Goal: Task Accomplishment & Management: Manage account settings

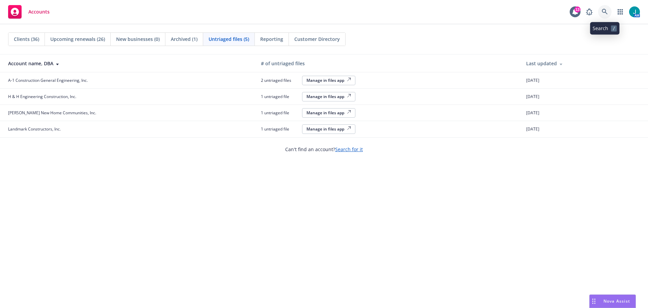
click at [606, 9] on icon at bounding box center [605, 12] width 6 height 6
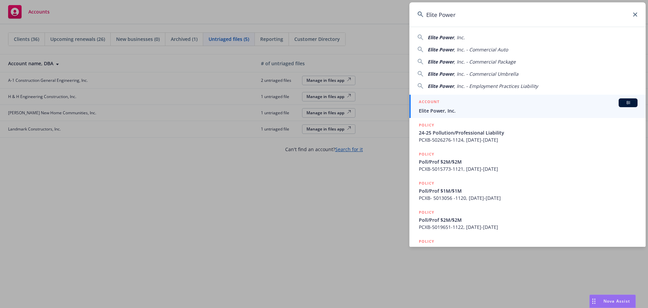
type input "Elite Power"
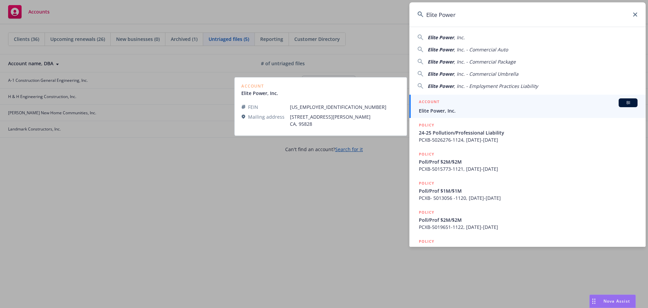
click at [622, 104] on span "BI" at bounding box center [629, 103] width 14 height 6
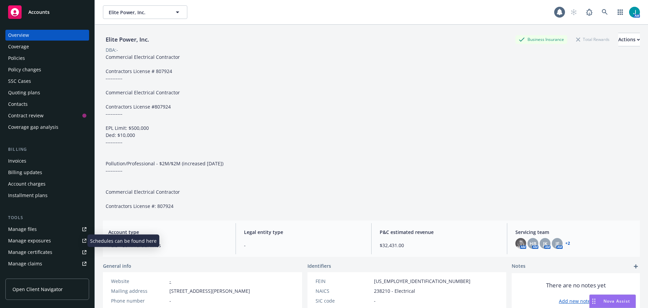
click at [29, 242] on div "Manage exposures" at bounding box center [29, 240] width 43 height 11
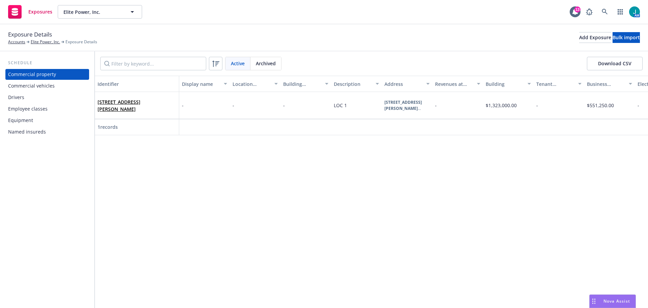
click at [17, 98] on div "Drivers" at bounding box center [16, 97] width 16 height 11
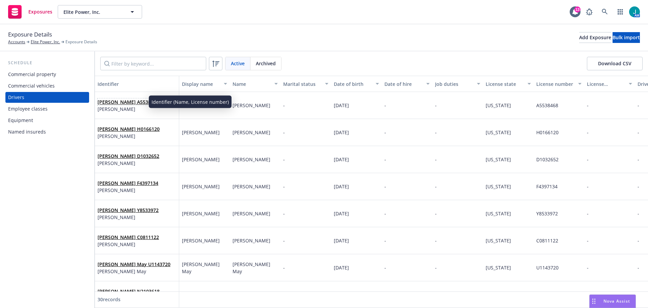
click at [130, 103] on link "Billy Dotoli A5538468" at bounding box center [128, 102] width 61 height 6
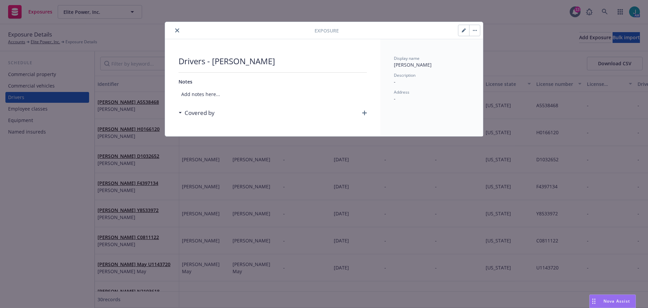
click at [475, 31] on button "button" at bounding box center [474, 30] width 11 height 11
click at [481, 47] on link "Archive" at bounding box center [489, 49] width 39 height 14
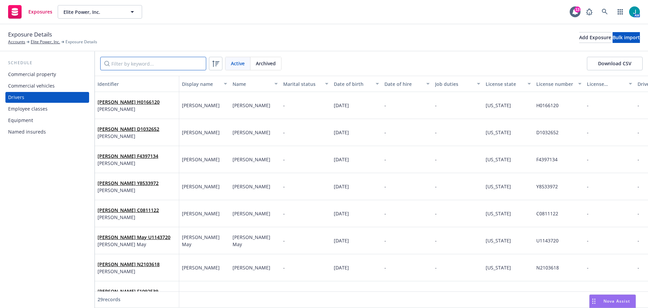
click at [136, 65] on input "Filter by keyword..." at bounding box center [153, 64] width 106 height 14
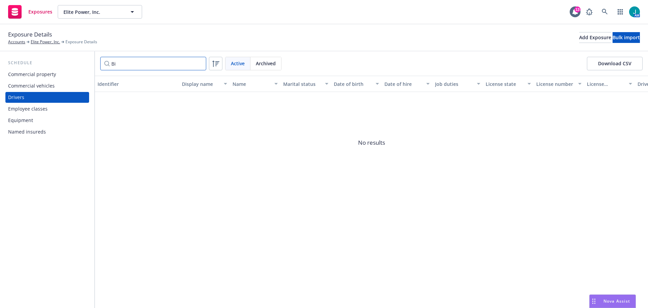
type input "B"
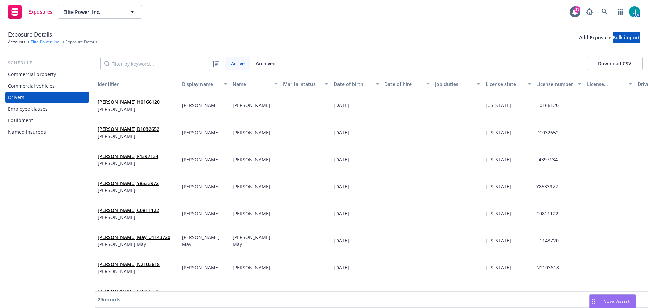
click at [43, 42] on link "Elite Power, Inc." at bounding box center [45, 42] width 29 height 6
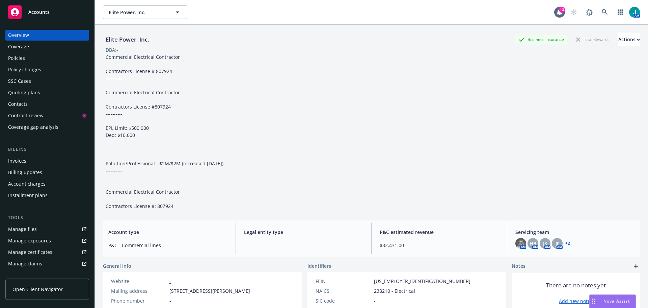
click at [33, 93] on div "Quoting plans" at bounding box center [24, 92] width 32 height 11
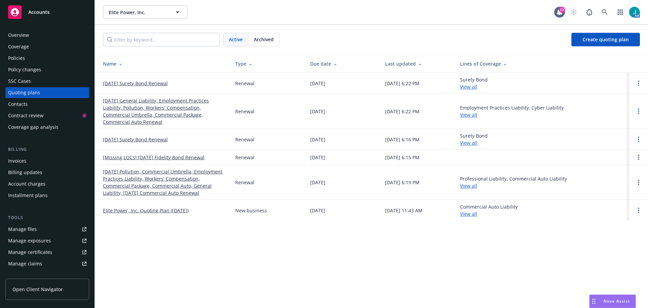
click at [154, 115] on link "11/01/25 General Liability, Employment Practices Liability, Pollution, Workers'…" at bounding box center [164, 111] width 122 height 28
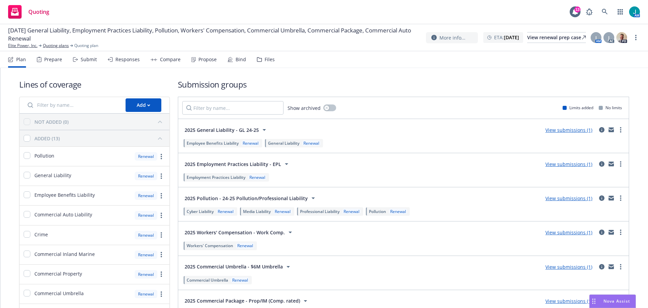
click at [557, 130] on link "View submissions (1)" at bounding box center [569, 130] width 47 height 6
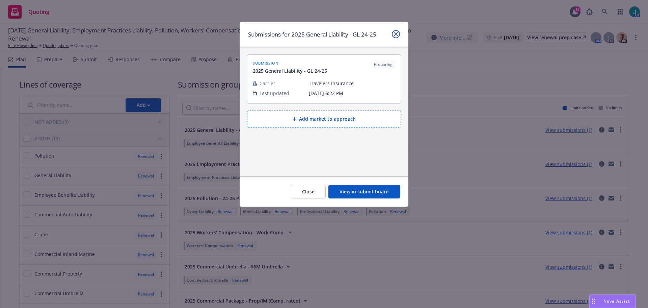
click at [399, 35] on link "close" at bounding box center [396, 34] width 8 height 8
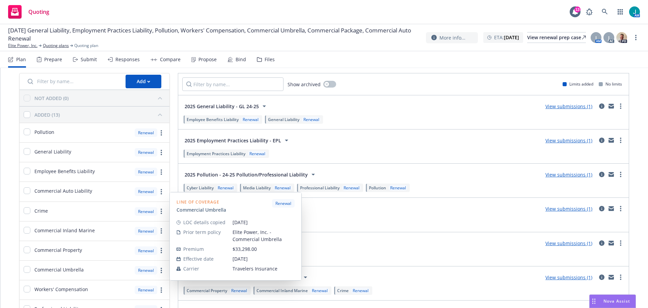
scroll to position [23, 0]
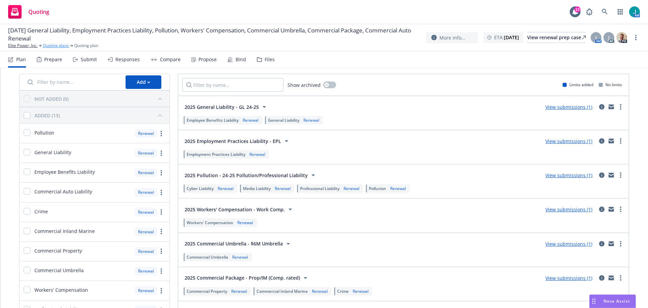
click at [49, 47] on link "Quoting plans" at bounding box center [56, 46] width 26 height 6
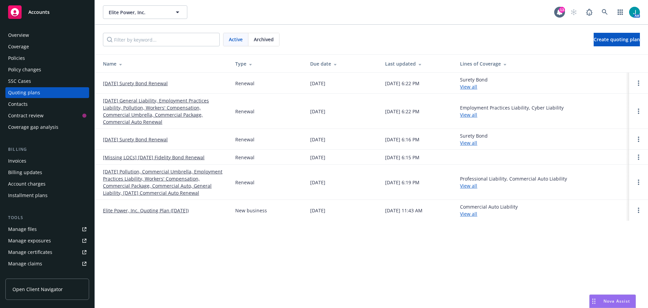
click at [51, 232] on link "Manage files" at bounding box center [47, 229] width 84 height 11
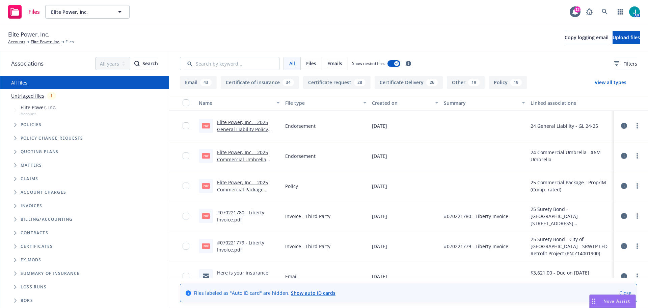
click at [16, 288] on icon "Folder Tree Example" at bounding box center [15, 287] width 2 height 4
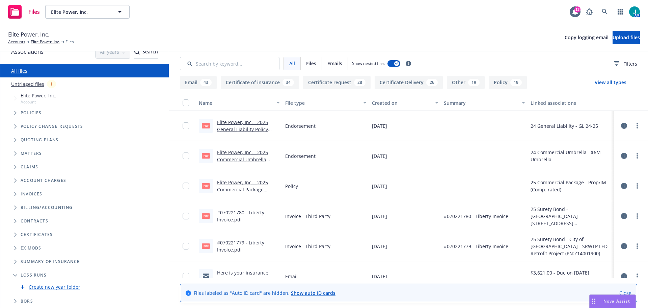
click at [70, 288] on link "Create new year folder" at bounding box center [55, 286] width 52 height 7
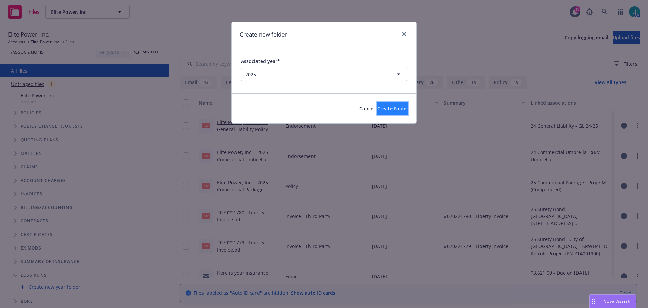
click at [395, 105] on span "Create Folder" at bounding box center [393, 108] width 31 height 6
